Goal: Obtain resource: Obtain resource

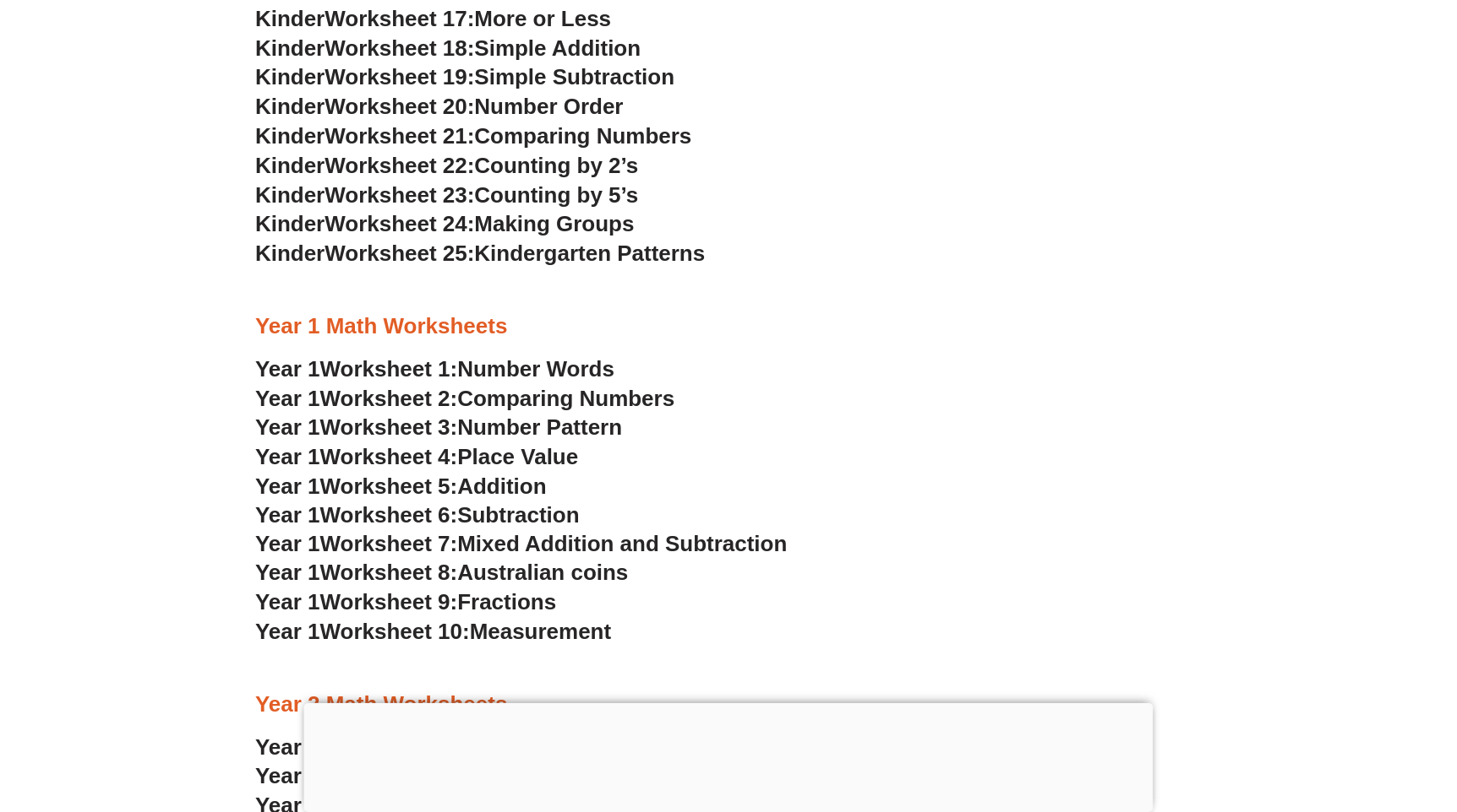
scroll to position [1600, 0]
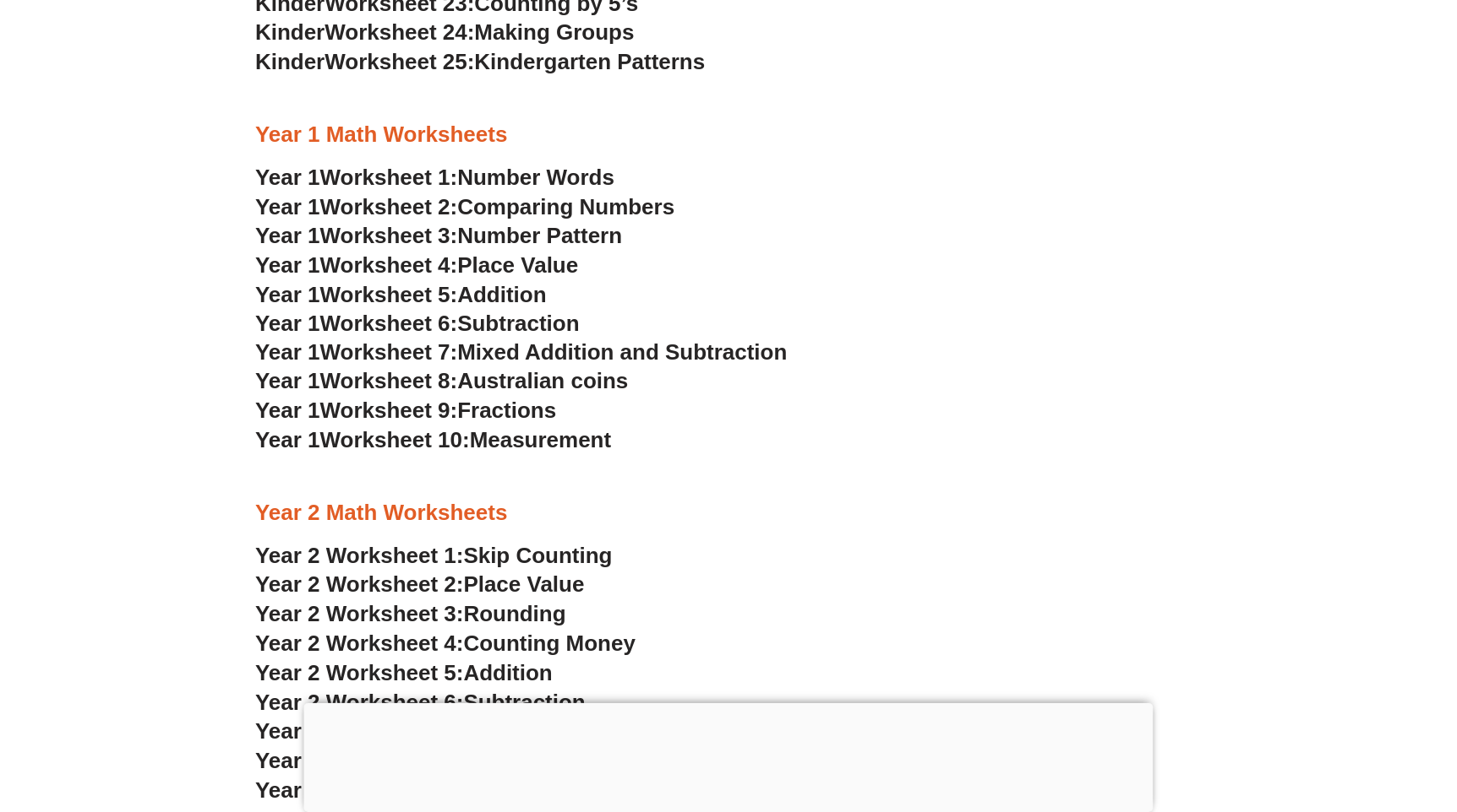
click at [542, 377] on span "Australian coins" at bounding box center [543, 381] width 171 height 25
click at [538, 432] on span "Measurement" at bounding box center [541, 440] width 142 height 25
click at [530, 392] on span "Australian coins" at bounding box center [543, 381] width 171 height 25
click at [554, 349] on span "Mixed Addition and Subtraction" at bounding box center [621, 353] width 329 height 25
click at [541, 278] on h3 "Year 1 Worksheet 4: Place Value" at bounding box center [728, 266] width 946 height 29
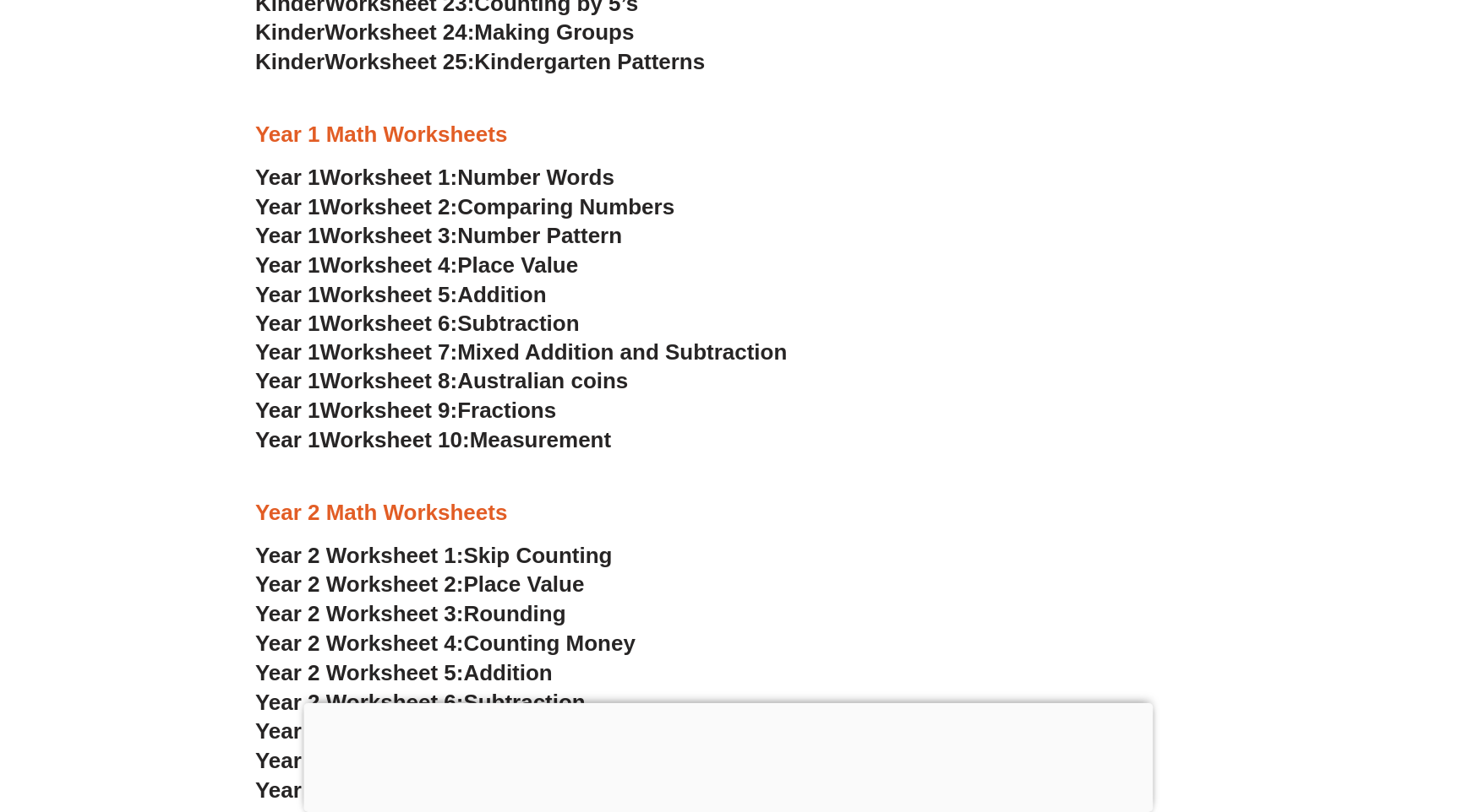
click at [545, 265] on span "Place Value" at bounding box center [517, 265] width 120 height 25
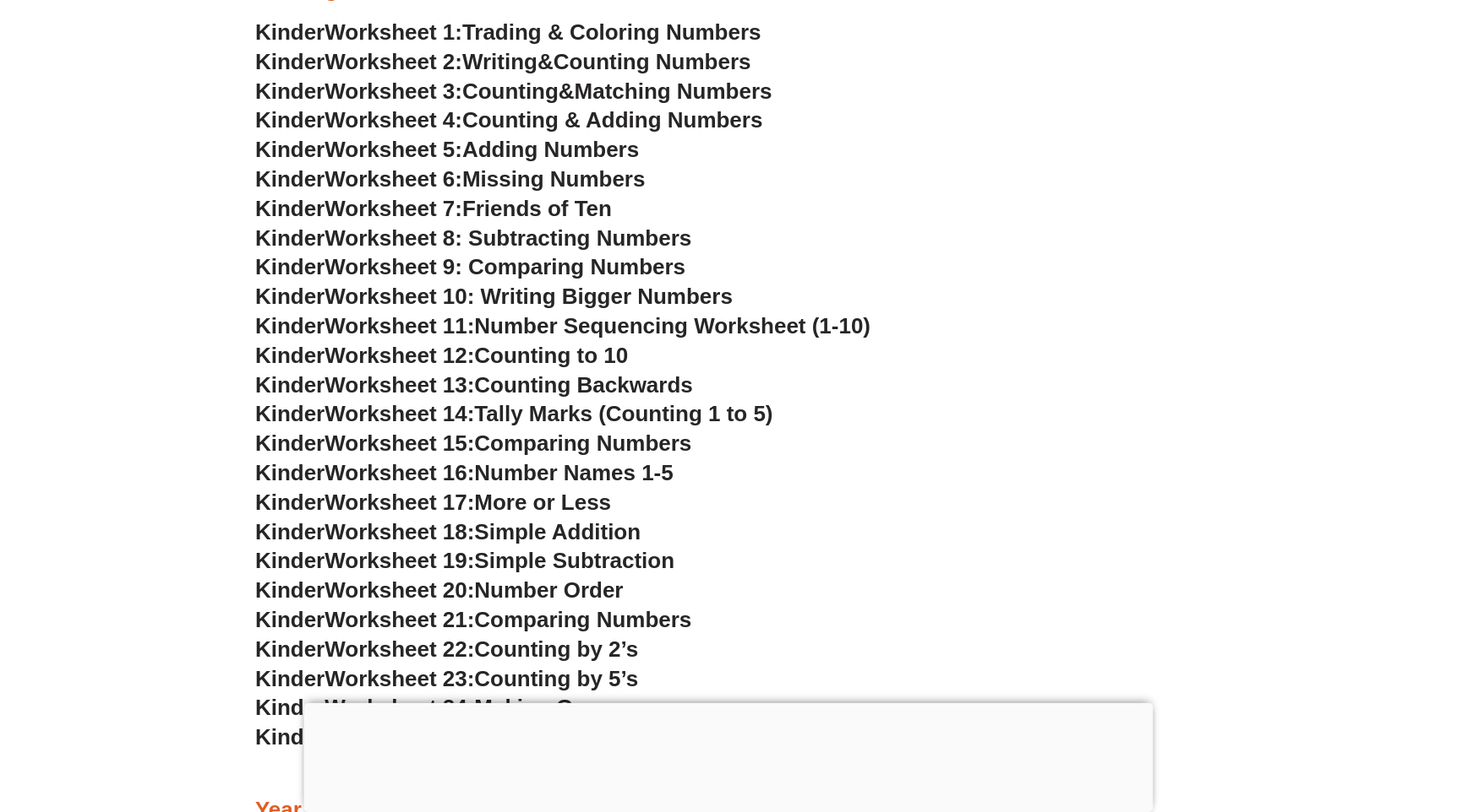
scroll to position [1008, 0]
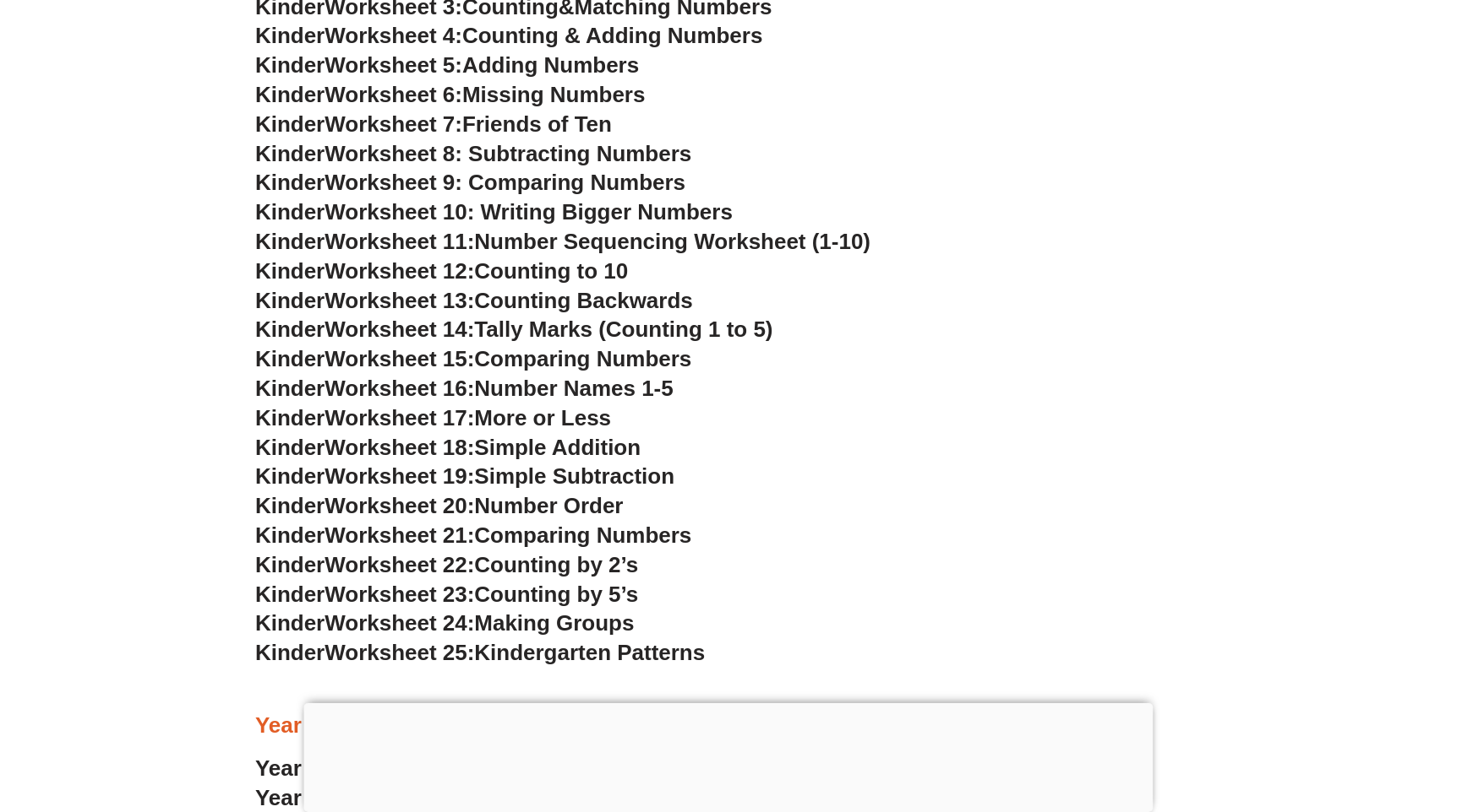
click at [387, 618] on span "Worksheet 24:" at bounding box center [399, 623] width 149 height 25
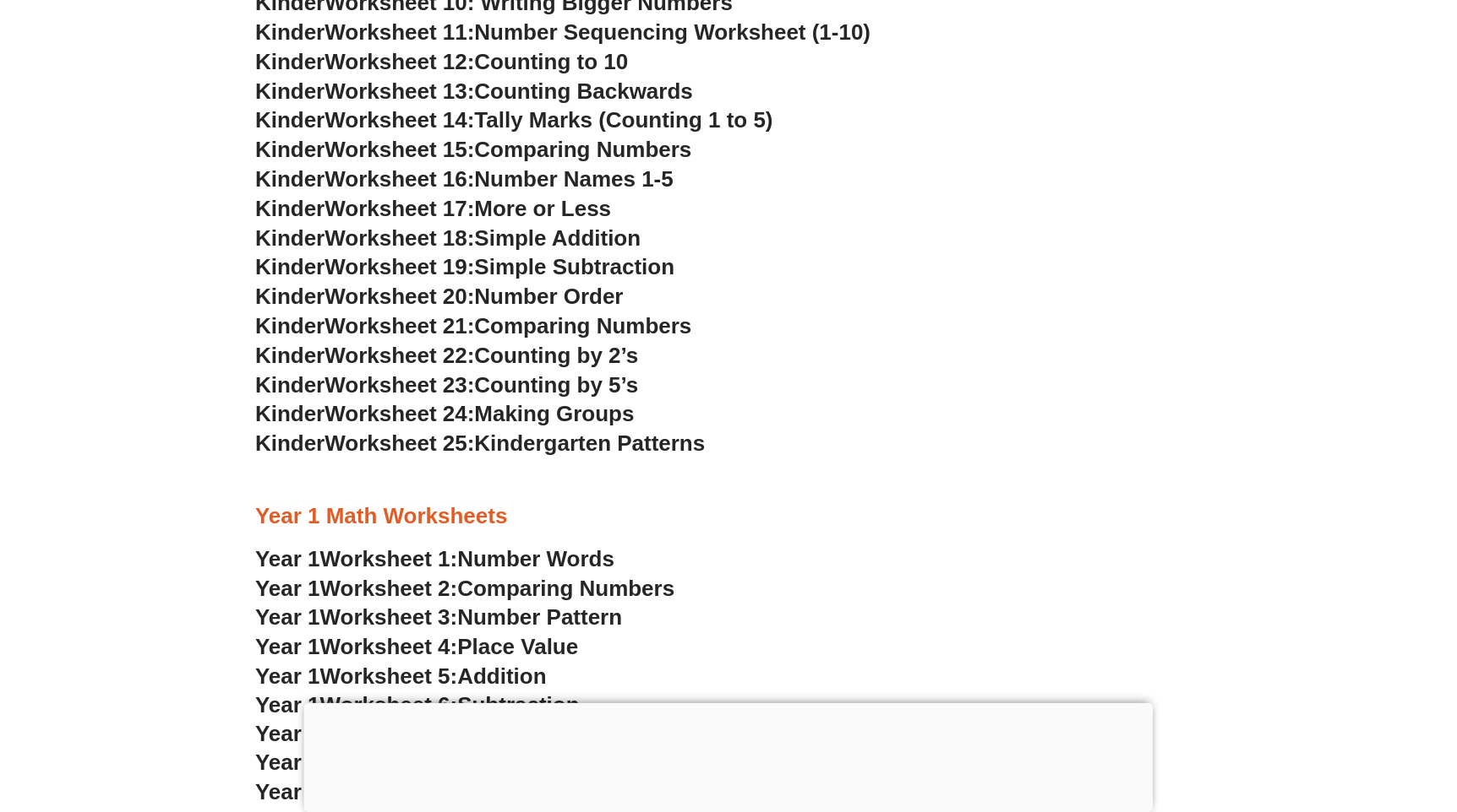
scroll to position [1515, 0]
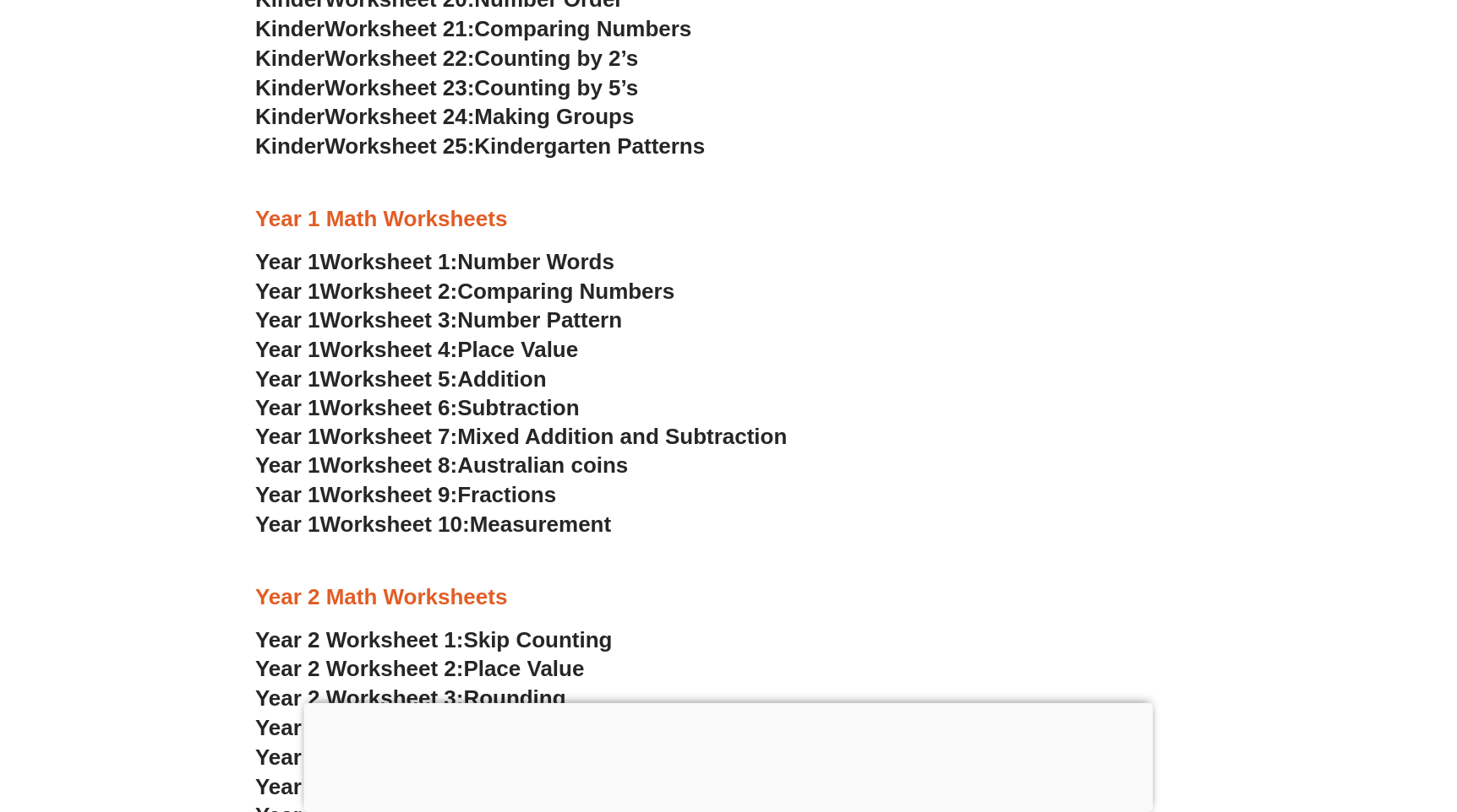
click at [600, 129] on span "Making Groups" at bounding box center [553, 116] width 160 height 25
click at [623, 113] on span "Making Groups" at bounding box center [553, 116] width 160 height 25
click at [623, 114] on span "Making Groups" at bounding box center [553, 116] width 160 height 25
click at [573, 122] on span "Making Groups" at bounding box center [553, 116] width 160 height 25
click at [434, 124] on span "Worksheet 24:" at bounding box center [399, 116] width 149 height 25
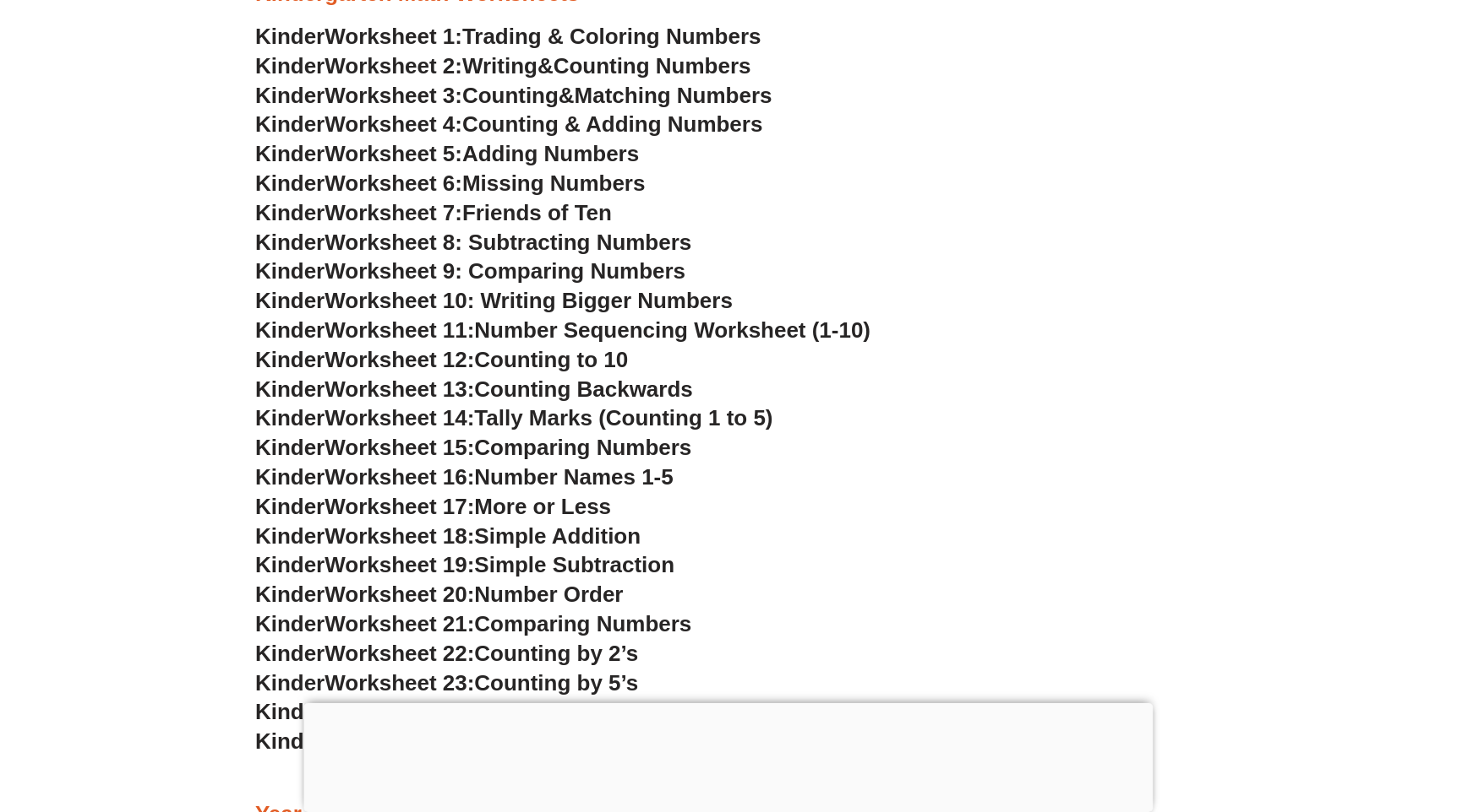
scroll to position [1092, 0]
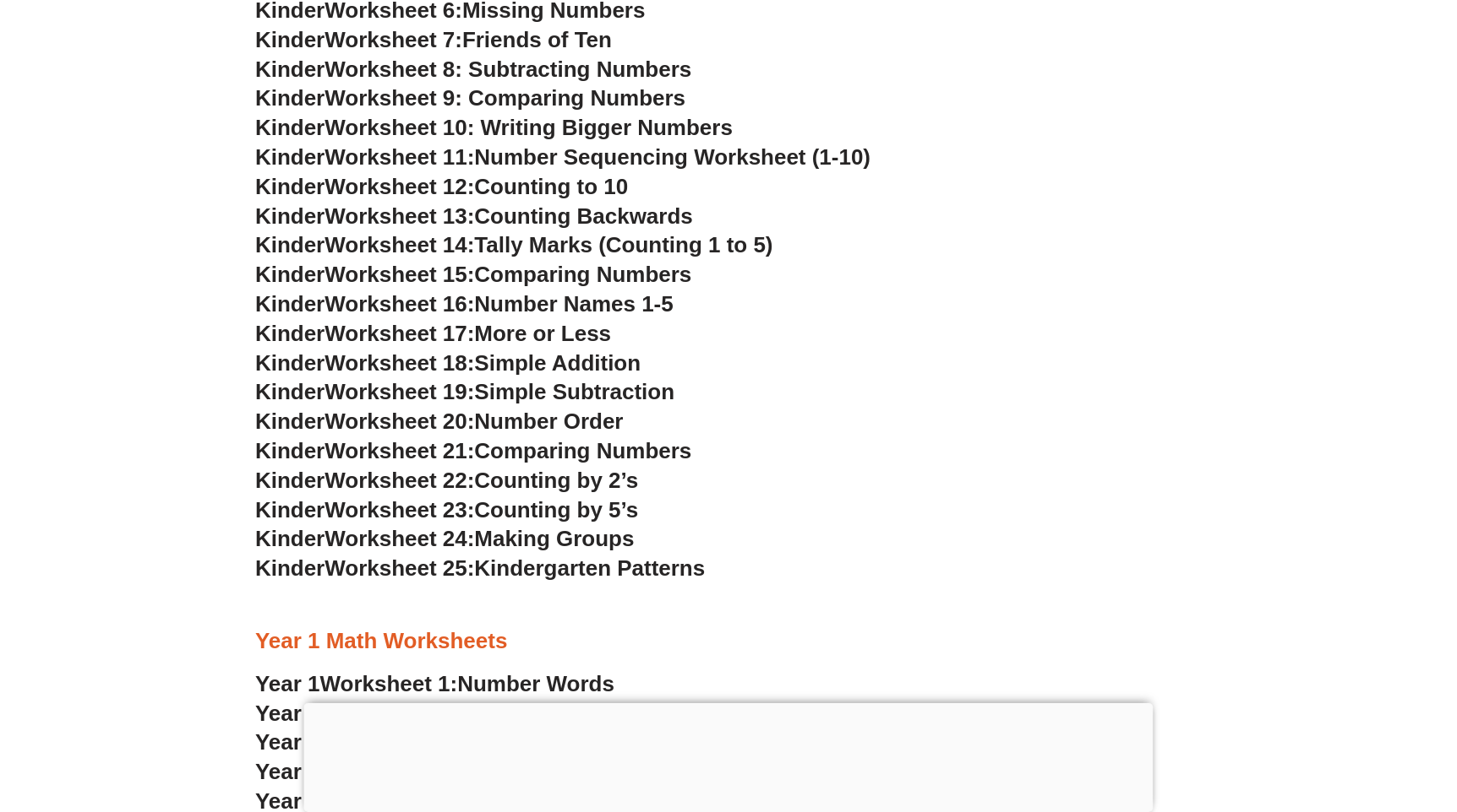
click at [616, 461] on h3 "Kinder Worksheet 21: Comparing Numbers" at bounding box center [728, 452] width 946 height 29
click at [616, 503] on span "Counting by 5’s" at bounding box center [555, 510] width 164 height 25
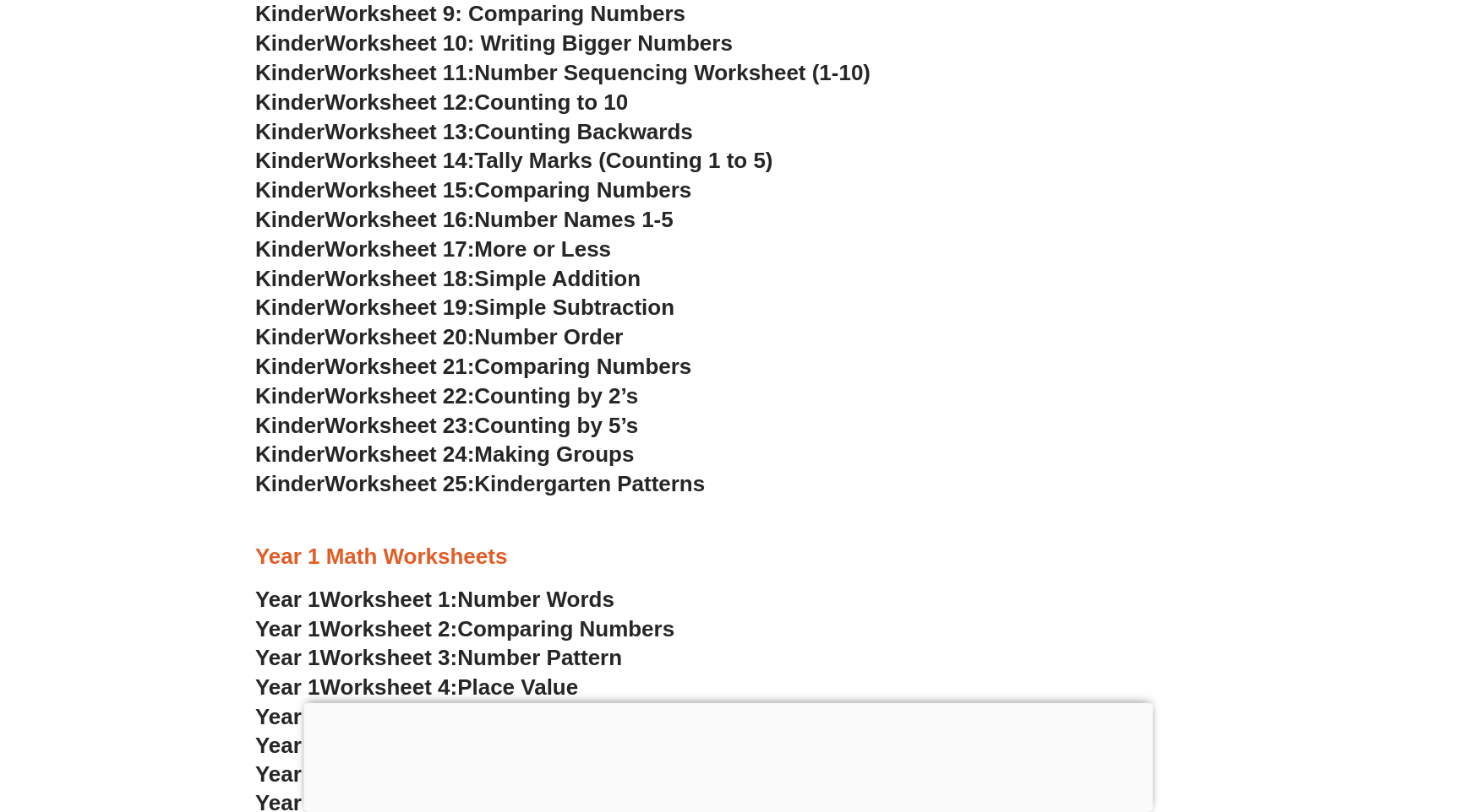
scroll to position [1600, 0]
